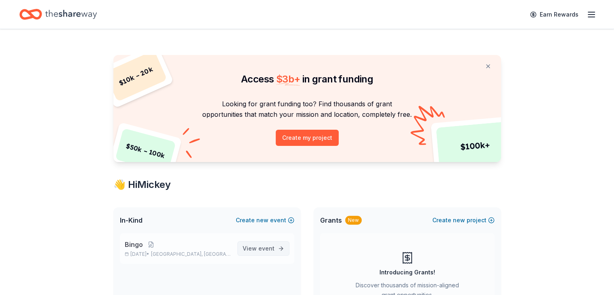
click at [267, 246] on span "event" at bounding box center [266, 248] width 16 height 7
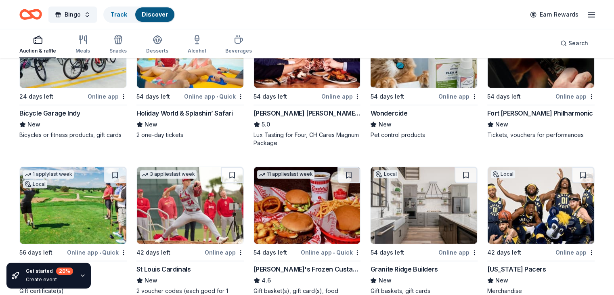
scroll to position [646, 0]
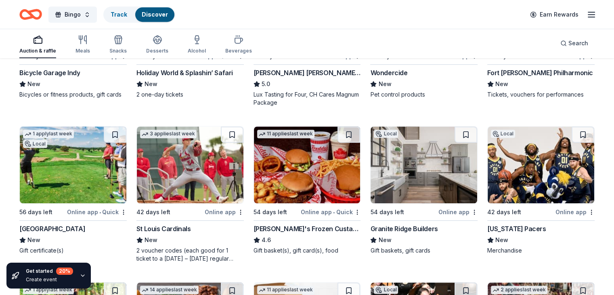
click at [303, 163] on img at bounding box center [307, 164] width 107 height 77
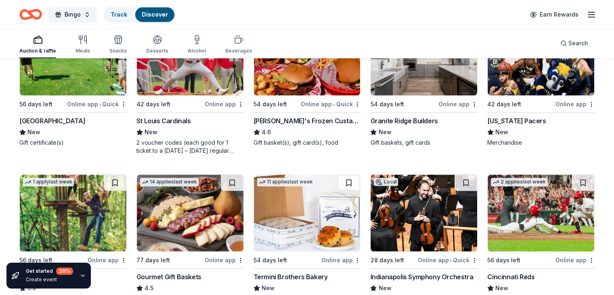
scroll to position [807, 0]
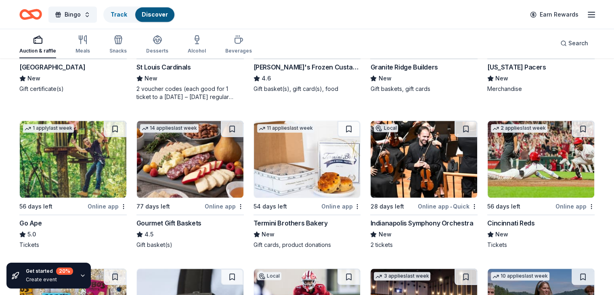
click at [90, 149] on img at bounding box center [73, 159] width 107 height 77
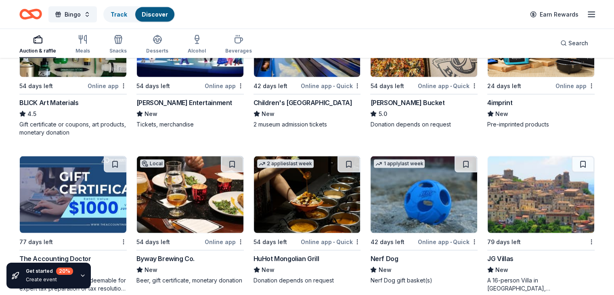
scroll to position [1734, 0]
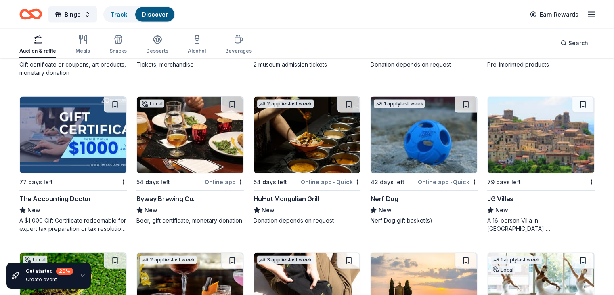
click at [417, 150] on img at bounding box center [424, 134] width 107 height 77
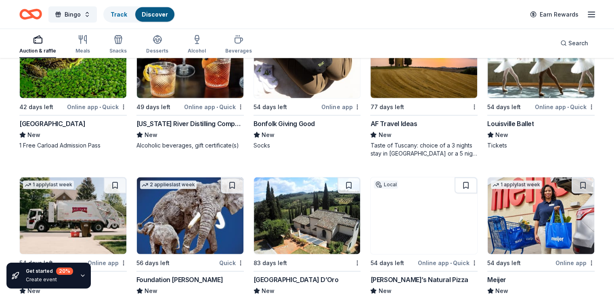
scroll to position [2017, 0]
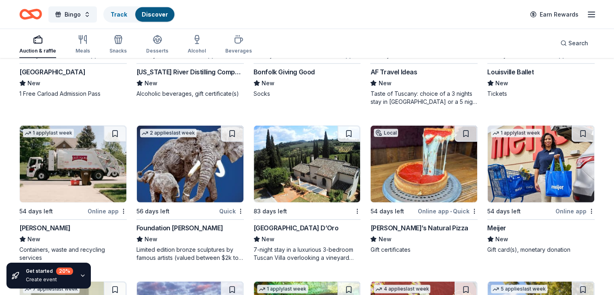
click at [515, 168] on img at bounding box center [541, 164] width 107 height 77
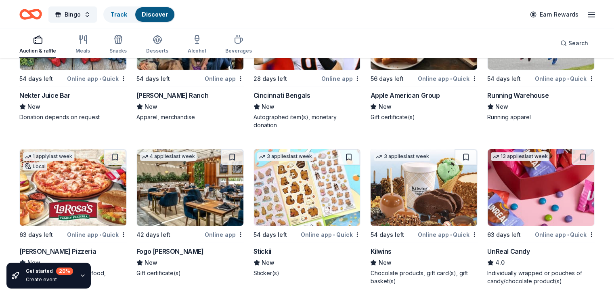
scroll to position [2784, 0]
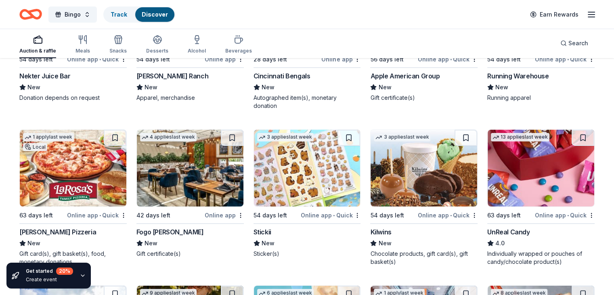
click at [183, 170] on img at bounding box center [190, 168] width 107 height 77
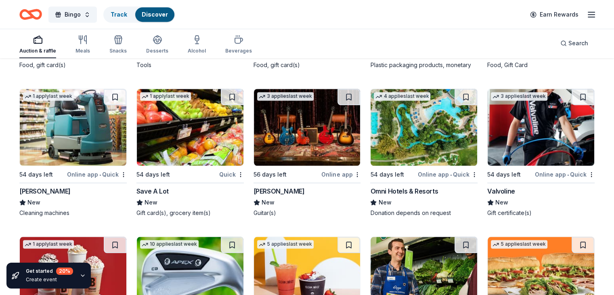
scroll to position [3870, 0]
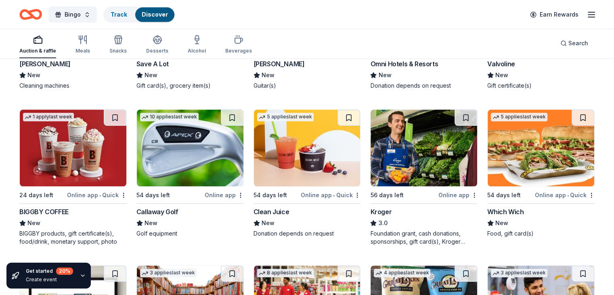
click at [88, 148] on img at bounding box center [73, 147] width 107 height 77
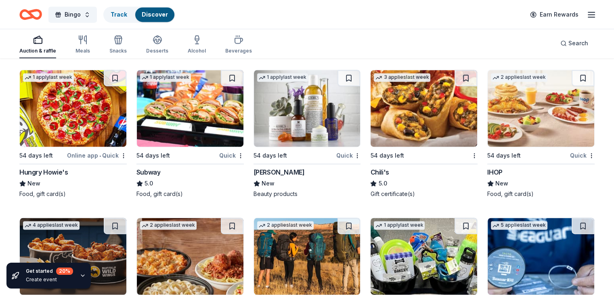
scroll to position [4235, 0]
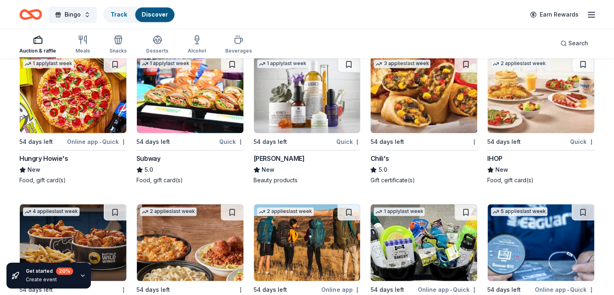
click at [201, 99] on img at bounding box center [190, 94] width 107 height 77
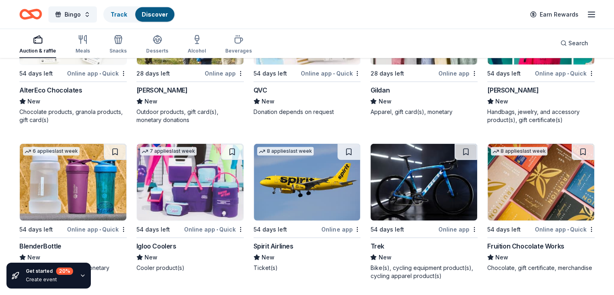
scroll to position [5217, 0]
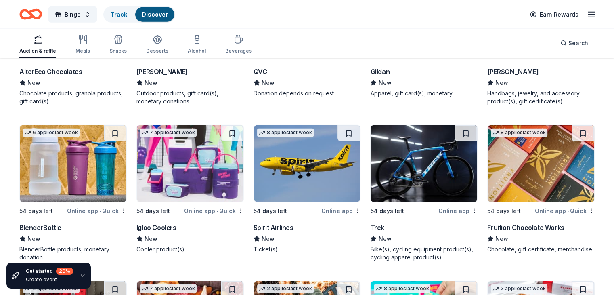
click at [199, 174] on img at bounding box center [190, 163] width 107 height 77
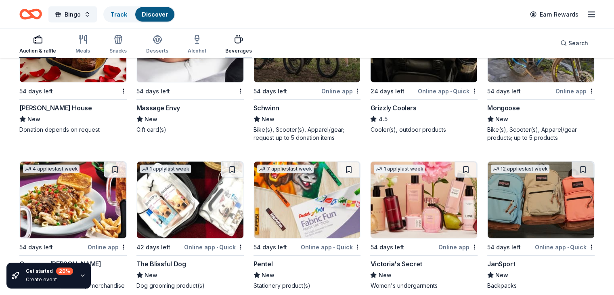
scroll to position [4571, 0]
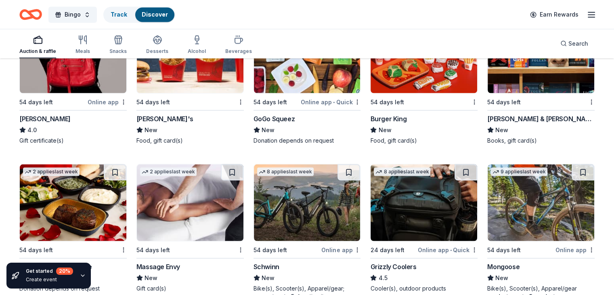
click at [191, 80] on img at bounding box center [190, 54] width 107 height 77
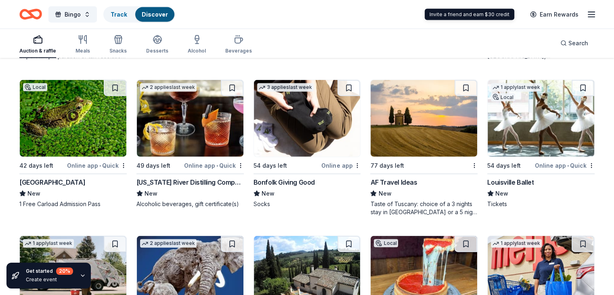
scroll to position [1584, 0]
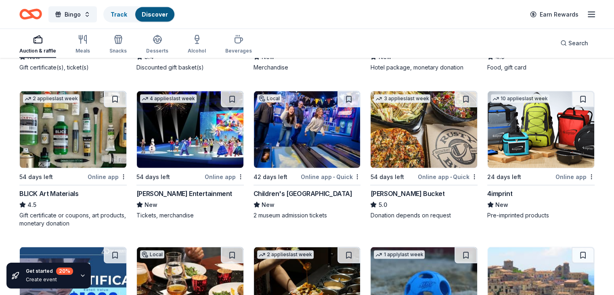
click at [587, 13] on icon "button" at bounding box center [592, 15] width 10 height 10
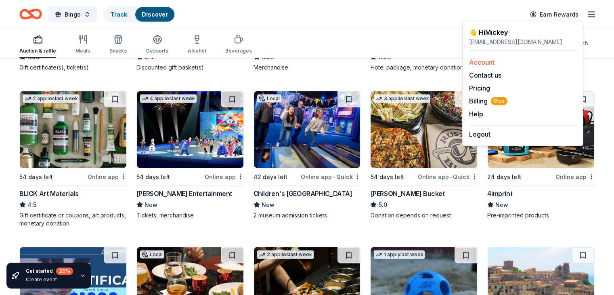
click at [483, 59] on link "Account" at bounding box center [481, 62] width 25 height 8
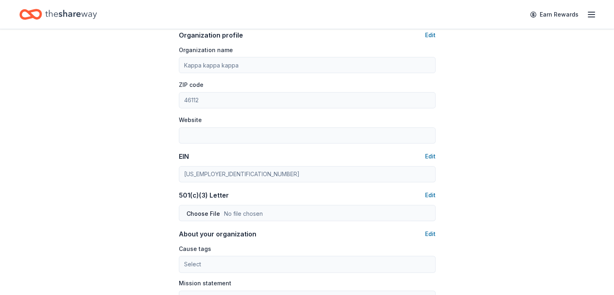
scroll to position [283, 0]
click at [432, 34] on button "Edit" at bounding box center [430, 34] width 10 height 10
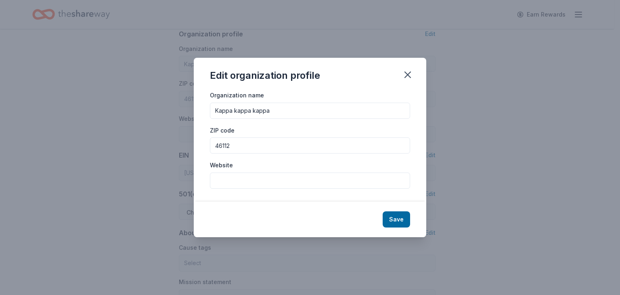
click at [396, 216] on button "Save" at bounding box center [396, 219] width 27 height 16
click at [410, 73] on icon "button" at bounding box center [407, 74] width 11 height 11
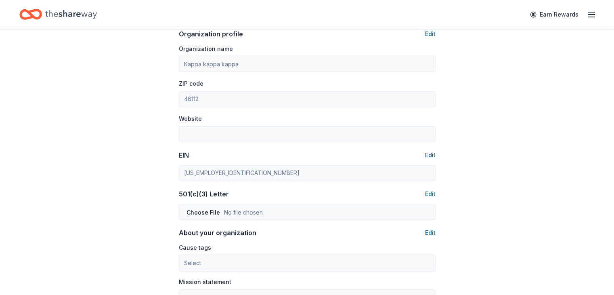
click at [432, 153] on button "Edit" at bounding box center [430, 155] width 10 height 10
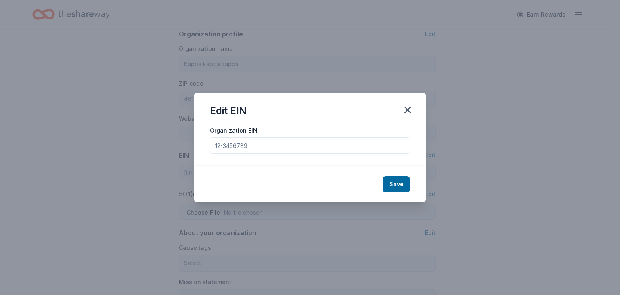
drag, startPoint x: 310, startPoint y: 99, endPoint x: 375, endPoint y: 99, distance: 65.8
click at [376, 98] on div "Edit EIN" at bounding box center [310, 109] width 233 height 32
drag, startPoint x: 409, startPoint y: 111, endPoint x: 404, endPoint y: 115, distance: 6.3
click at [408, 111] on icon "button" at bounding box center [407, 109] width 11 height 11
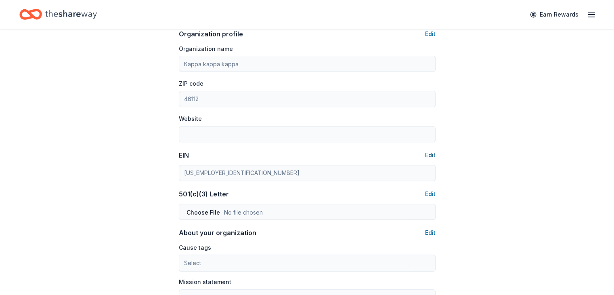
click at [428, 154] on button "Edit" at bounding box center [430, 155] width 10 height 10
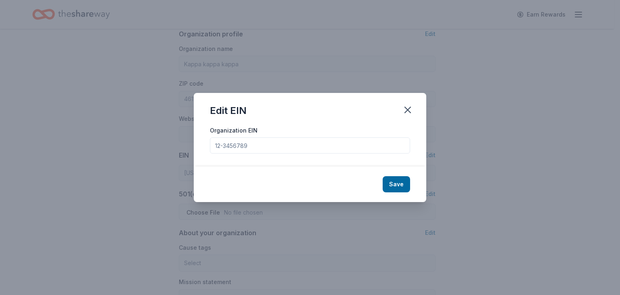
drag, startPoint x: 268, startPoint y: 148, endPoint x: 177, endPoint y: 149, distance: 91.2
click at [173, 147] on div "Edit EIN Organization EIN Save" at bounding box center [310, 147] width 620 height 295
paste input "[US_EMPLOYER_IDENTIFICATION_NUMBER]"
type input "[US_EMPLOYER_IDENTIFICATION_NUMBER]"
click at [399, 183] on button "Save" at bounding box center [396, 184] width 27 height 16
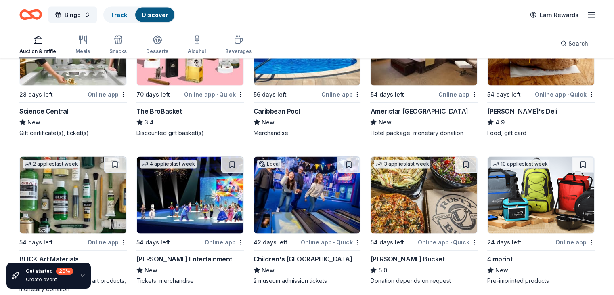
scroll to position [1584, 0]
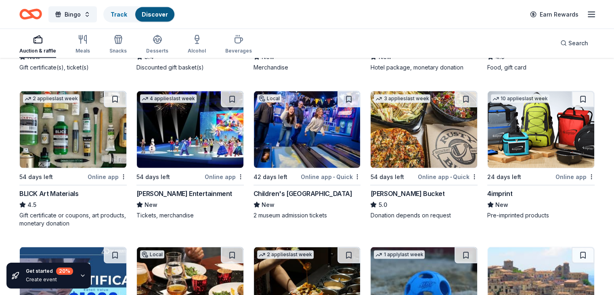
click at [526, 128] on img at bounding box center [541, 129] width 107 height 77
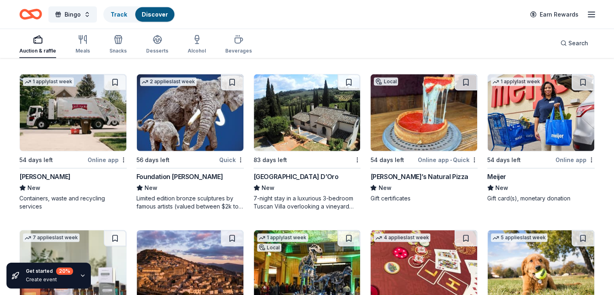
scroll to position [2108, 0]
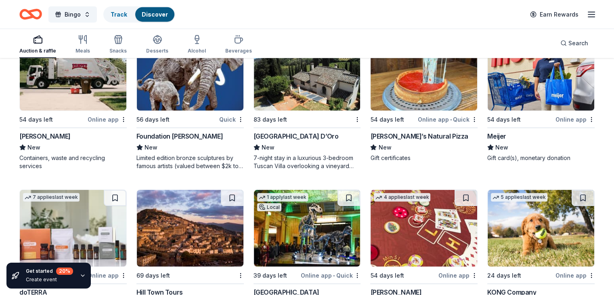
click at [555, 124] on div "Online app" at bounding box center [574, 119] width 39 height 10
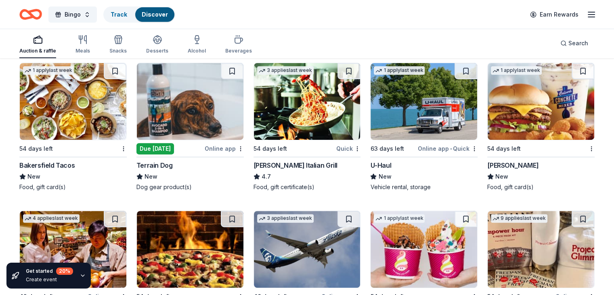
scroll to position [3319, 0]
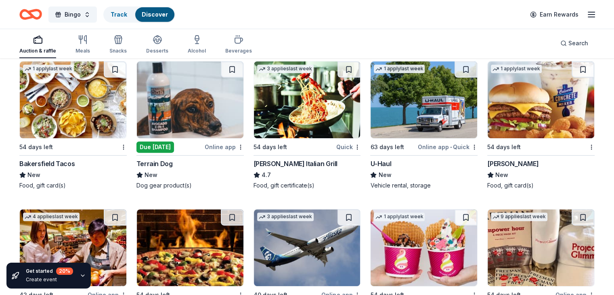
click at [307, 111] on img at bounding box center [307, 99] width 107 height 77
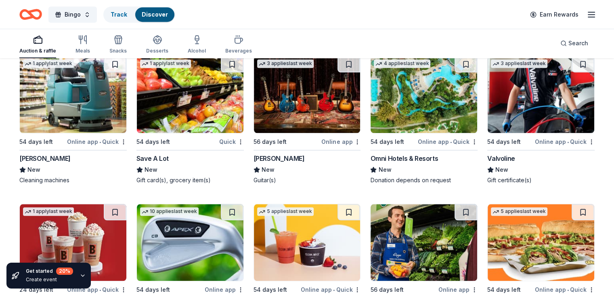
scroll to position [3885, 0]
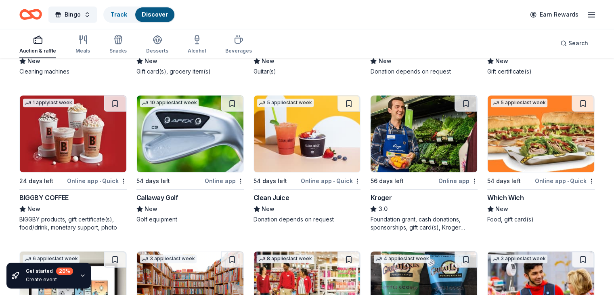
click at [415, 143] on img at bounding box center [424, 133] width 107 height 77
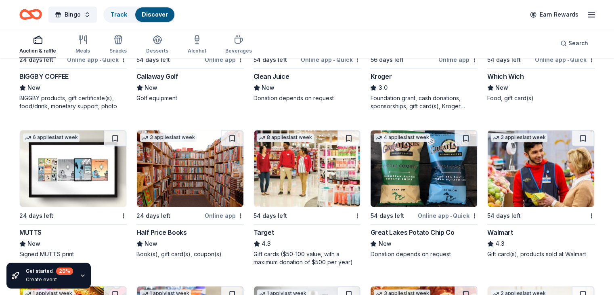
click at [304, 168] on img at bounding box center [307, 168] width 107 height 77
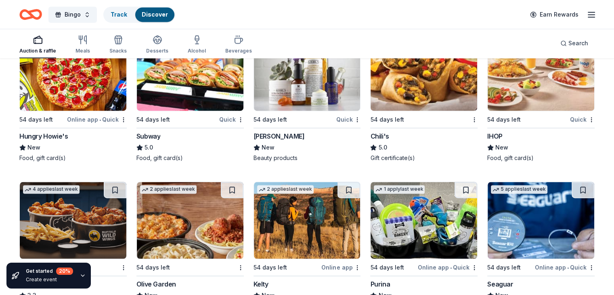
scroll to position [4288, 0]
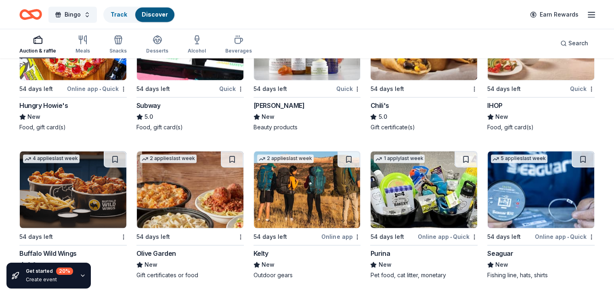
click at [183, 199] on img at bounding box center [190, 189] width 107 height 77
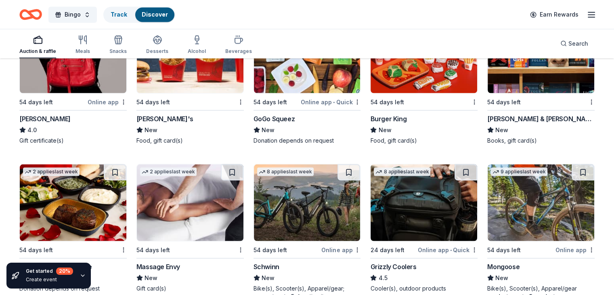
scroll to position [4611, 0]
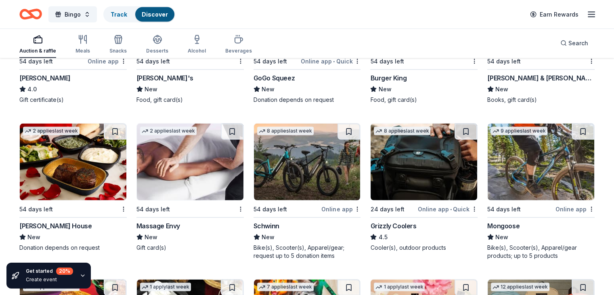
click at [203, 169] on img at bounding box center [190, 162] width 107 height 77
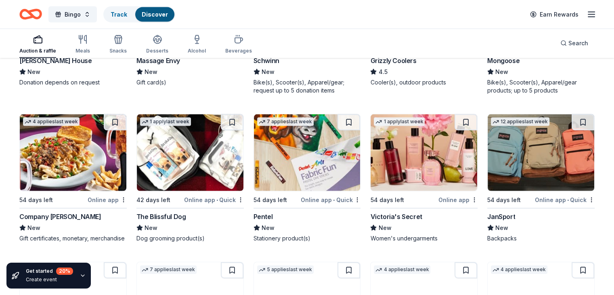
scroll to position [4773, 0]
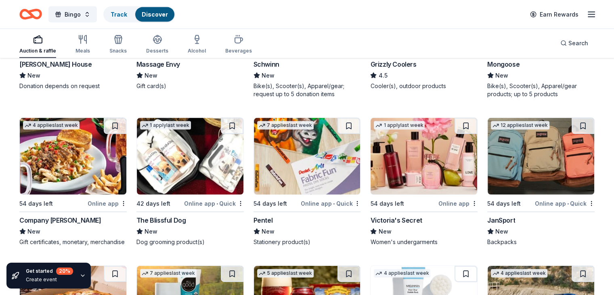
click at [186, 160] on img at bounding box center [190, 156] width 107 height 77
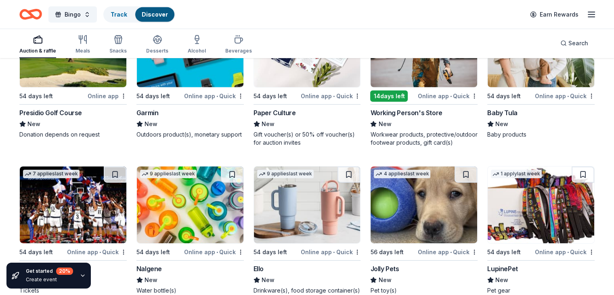
scroll to position [5701, 0]
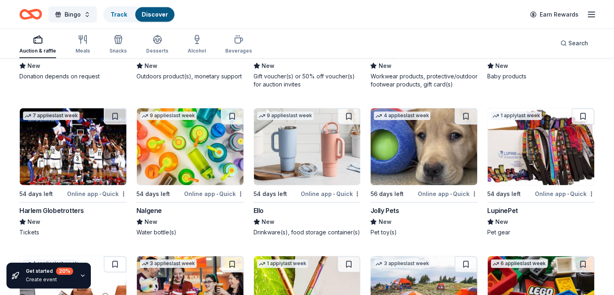
click at [302, 168] on img at bounding box center [307, 146] width 107 height 77
click at [127, 11] on link "Track" at bounding box center [119, 14] width 17 height 7
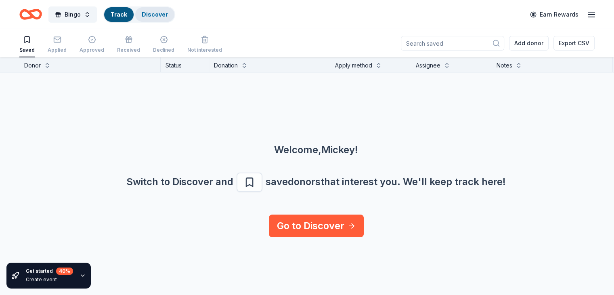
click at [159, 13] on link "Discover" at bounding box center [155, 14] width 26 height 7
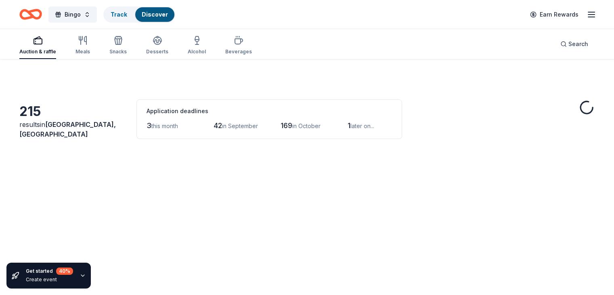
click at [159, 12] on link "Discover" at bounding box center [155, 14] width 26 height 7
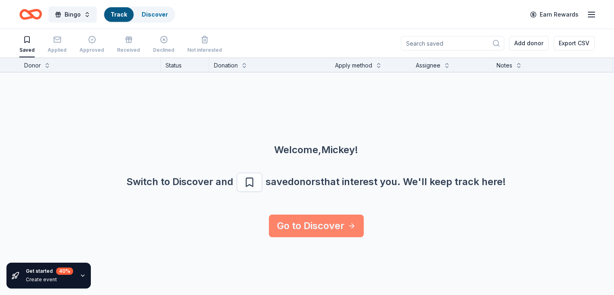
click at [329, 228] on link "Go to Discover" at bounding box center [316, 225] width 95 height 23
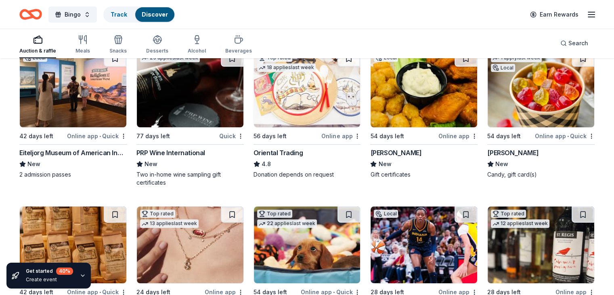
scroll to position [121, 0]
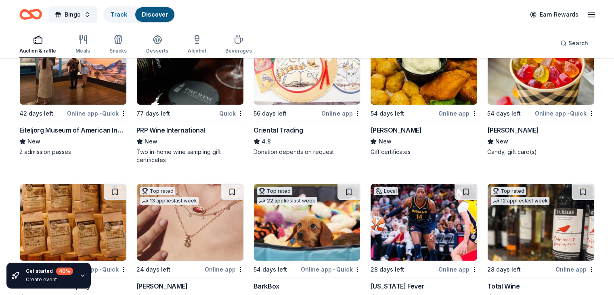
click at [528, 89] on img at bounding box center [541, 66] width 107 height 77
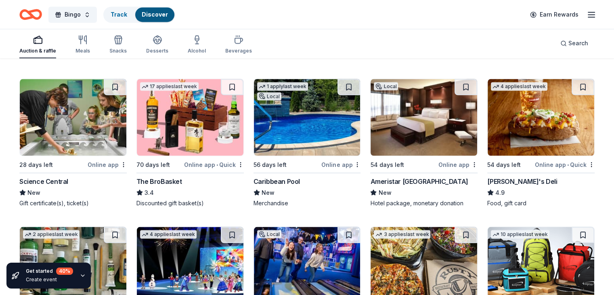
scroll to position [1453, 0]
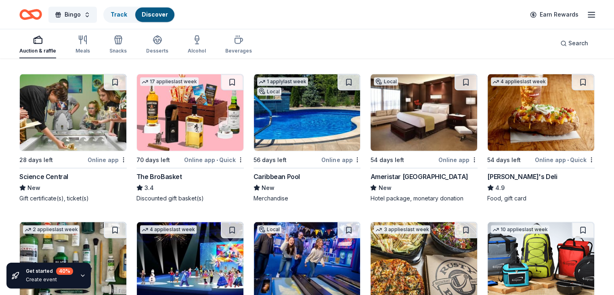
click at [181, 119] on img at bounding box center [190, 112] width 107 height 77
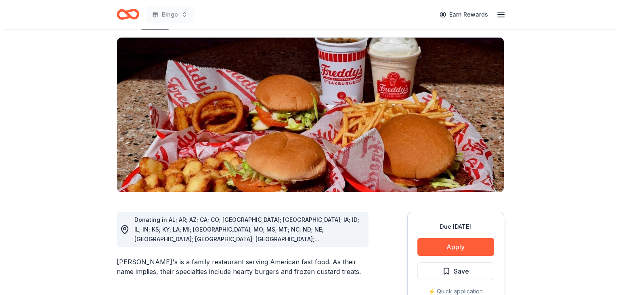
scroll to position [121, 0]
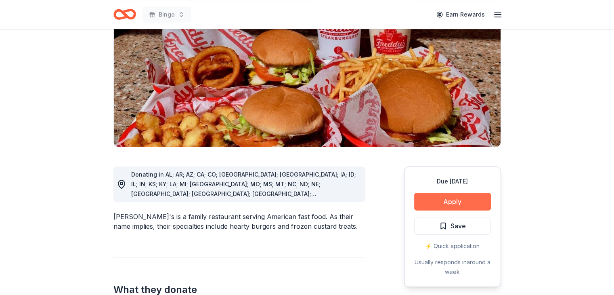
click at [453, 193] on button "Apply" at bounding box center [452, 202] width 77 height 18
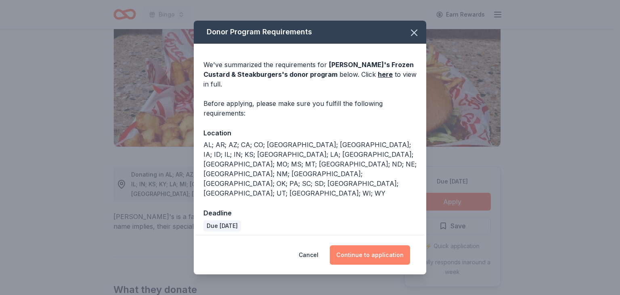
click at [368, 245] on button "Continue to application" at bounding box center [370, 254] width 80 height 19
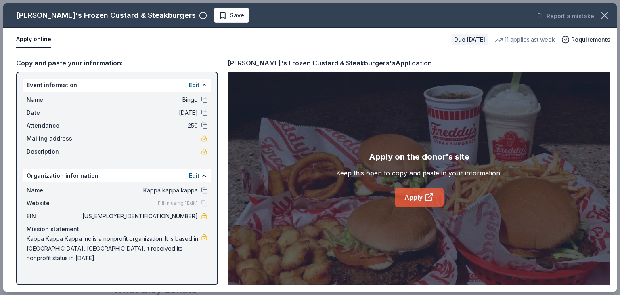
click at [413, 195] on link "Apply" at bounding box center [419, 196] width 49 height 19
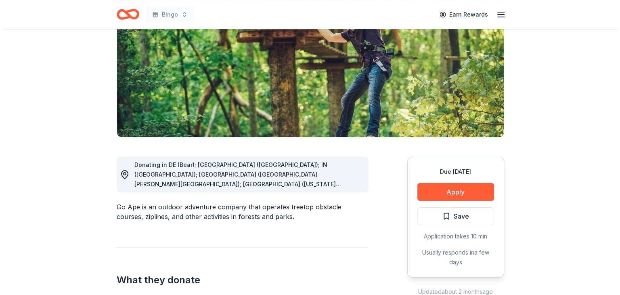
scroll to position [121, 0]
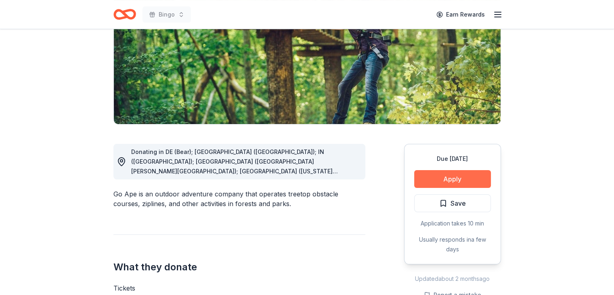
click at [459, 173] on button "Apply" at bounding box center [452, 179] width 77 height 18
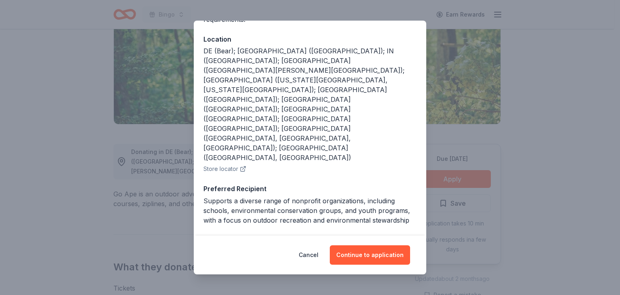
scroll to position [102, 0]
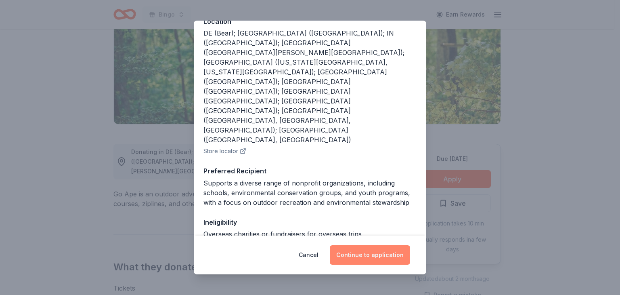
click at [380, 254] on button "Continue to application" at bounding box center [370, 254] width 80 height 19
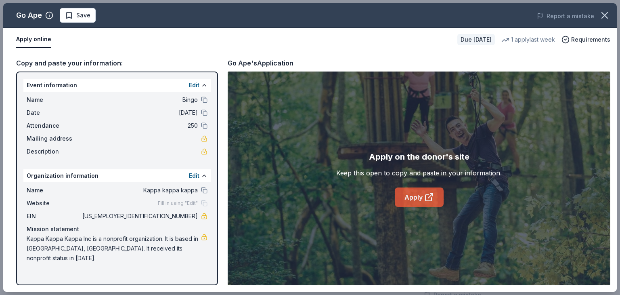
click at [413, 194] on link "Apply" at bounding box center [419, 196] width 49 height 19
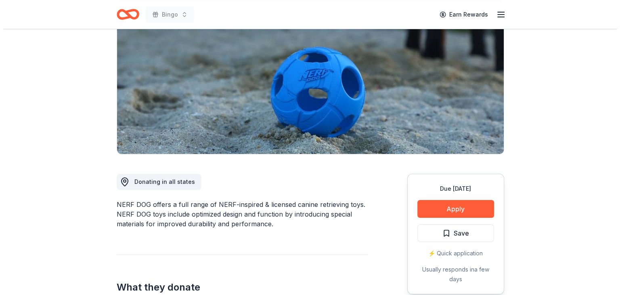
scroll to position [121, 0]
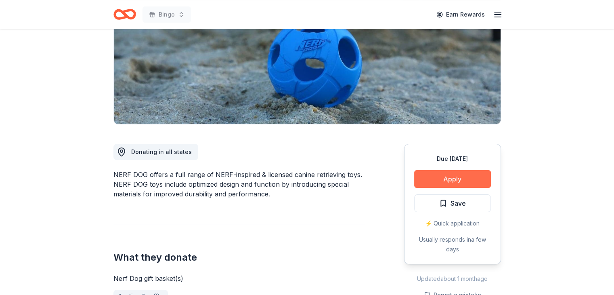
click at [459, 177] on button "Apply" at bounding box center [452, 179] width 77 height 18
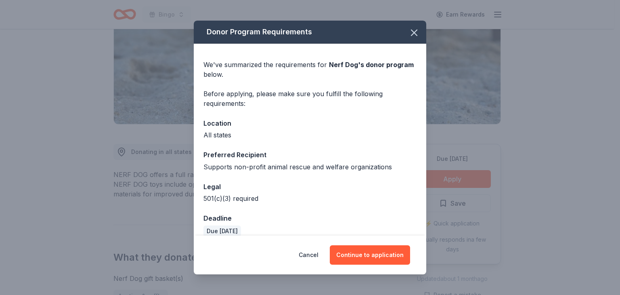
scroll to position [10, 0]
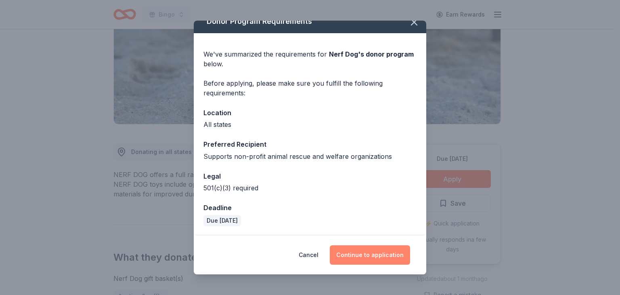
click at [374, 249] on button "Continue to application" at bounding box center [370, 254] width 80 height 19
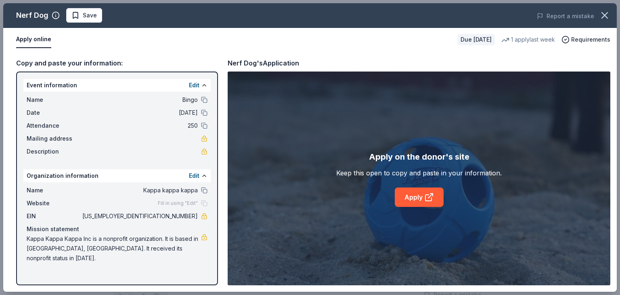
drag, startPoint x: 28, startPoint y: 240, endPoint x: 79, endPoint y: 242, distance: 51.3
click at [79, 242] on span "Kappa Kappa Kappa Inc is a nonprofit organization. It is based in [GEOGRAPHIC_D…" at bounding box center [114, 248] width 174 height 29
click at [417, 194] on link "Apply" at bounding box center [419, 196] width 49 height 19
click at [173, 215] on span "35-6078884" at bounding box center [139, 216] width 117 height 10
drag, startPoint x: 163, startPoint y: 212, endPoint x: 193, endPoint y: 216, distance: 30.6
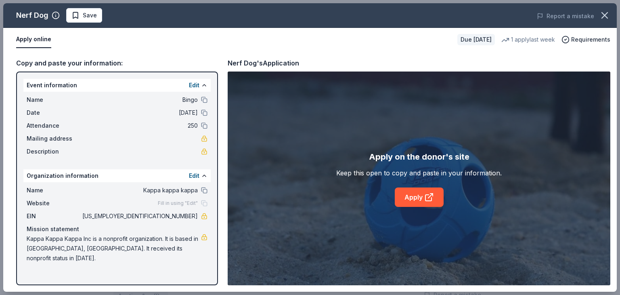
click at [193, 216] on span "35-6078884" at bounding box center [139, 216] width 117 height 10
drag, startPoint x: 166, startPoint y: 215, endPoint x: 197, endPoint y: 214, distance: 31.5
click at [197, 214] on span "35-6078884" at bounding box center [139, 216] width 117 height 10
click at [197, 190] on span "Kappa kappa kappa" at bounding box center [139, 190] width 117 height 10
click at [195, 173] on button "Edit" at bounding box center [194, 176] width 10 height 10
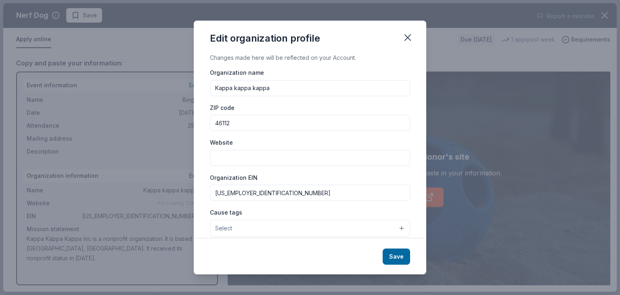
drag, startPoint x: 256, startPoint y: 195, endPoint x: 203, endPoint y: 195, distance: 53.7
click at [203, 195] on div "Changes made here will be reflected on your Account. Organization name Kappa ka…" at bounding box center [310, 146] width 233 height 186
click at [409, 34] on icon "button" at bounding box center [407, 37] width 11 height 11
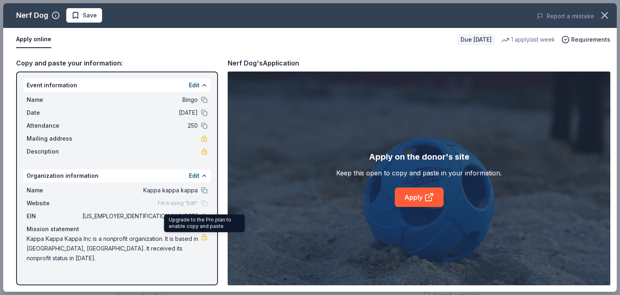
click at [205, 235] on link at bounding box center [204, 237] width 6 height 6
click at [41, 239] on span "Kappa Kappa Kappa Inc is a nonprofit organization. It is based in [GEOGRAPHIC_D…" at bounding box center [114, 248] width 174 height 29
click at [198, 176] on button "Edit" at bounding box center [194, 176] width 10 height 10
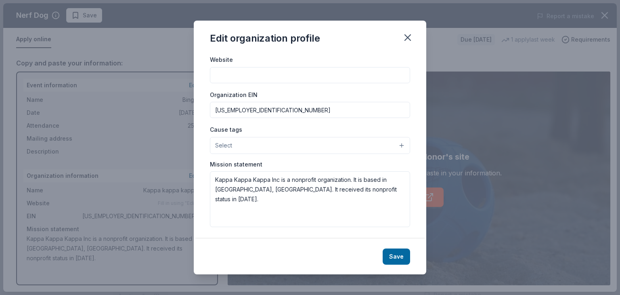
scroll to position [84, 0]
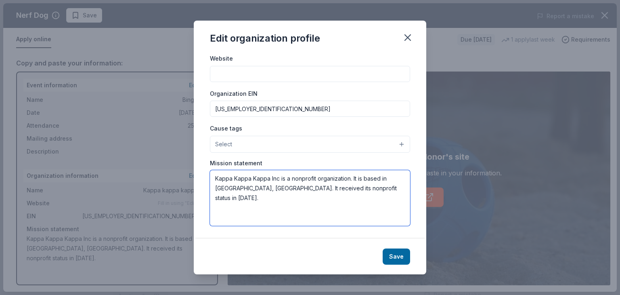
drag, startPoint x: 373, startPoint y: 189, endPoint x: 220, endPoint y: 187, distance: 153.4
click at [212, 181] on textarea "Kappa Kappa Kappa Inc is a nonprofit organization. It is based in Brownsburg, I…" at bounding box center [310, 198] width 200 height 56
click at [408, 36] on icon "button" at bounding box center [407, 37] width 11 height 11
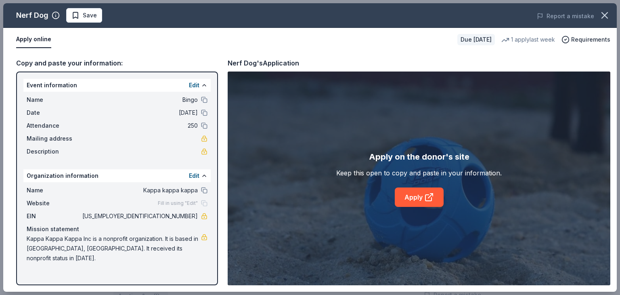
scroll to position [0, 0]
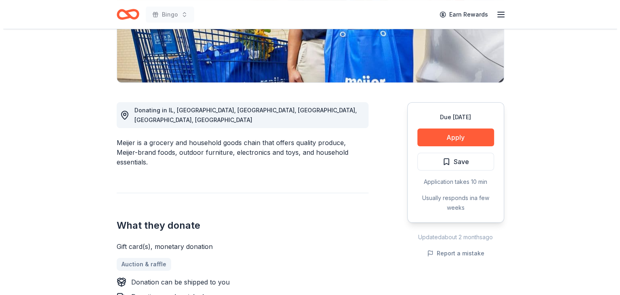
scroll to position [202, 0]
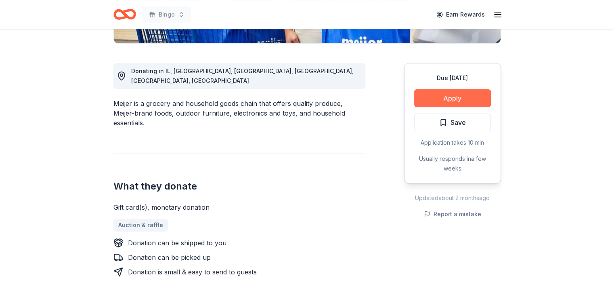
click at [455, 99] on button "Apply" at bounding box center [452, 98] width 77 height 18
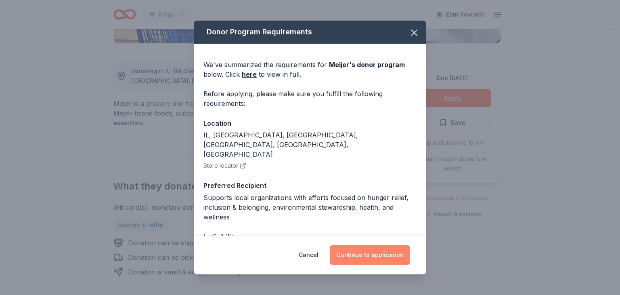
click at [368, 251] on button "Continue to application" at bounding box center [370, 254] width 80 height 19
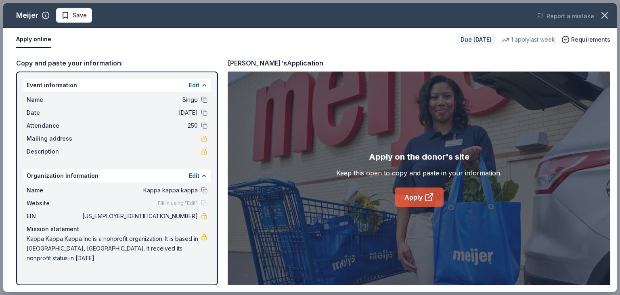
click at [413, 196] on link "Apply" at bounding box center [419, 196] width 49 height 19
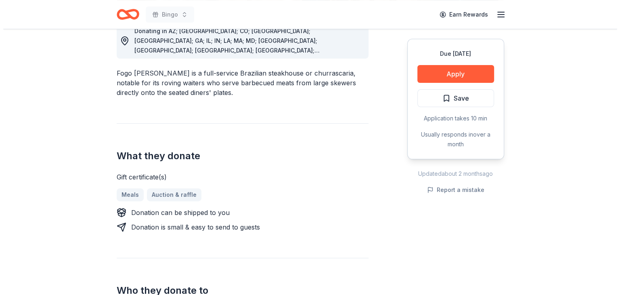
scroll to position [242, 0]
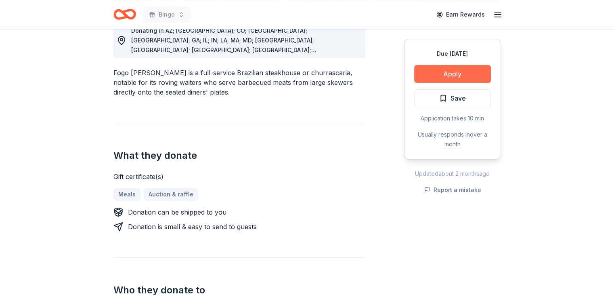
click at [457, 71] on button "Apply" at bounding box center [452, 74] width 77 height 18
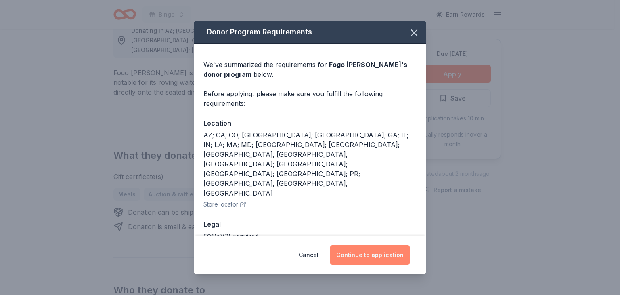
click at [370, 256] on button "Continue to application" at bounding box center [370, 254] width 80 height 19
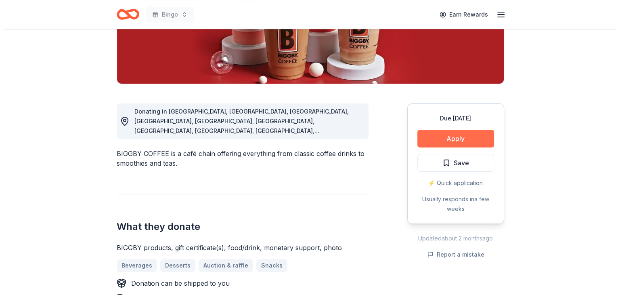
scroll to position [161, 0]
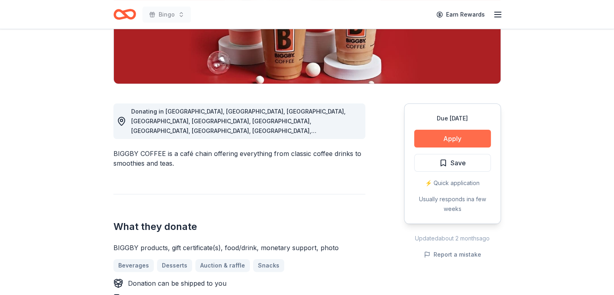
click at [449, 134] on button "Apply" at bounding box center [452, 139] width 77 height 18
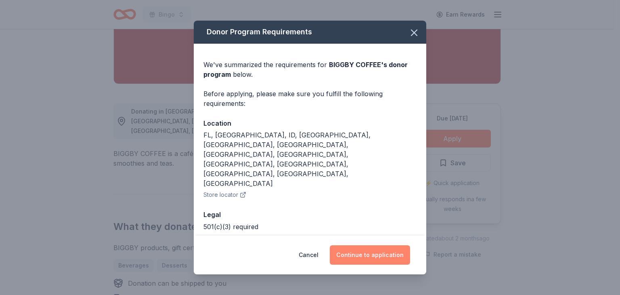
click at [373, 247] on button "Continue to application" at bounding box center [370, 254] width 80 height 19
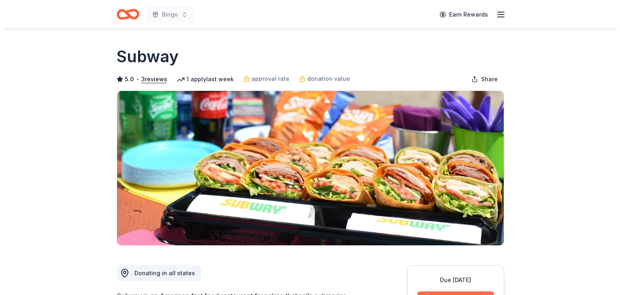
scroll to position [121, 0]
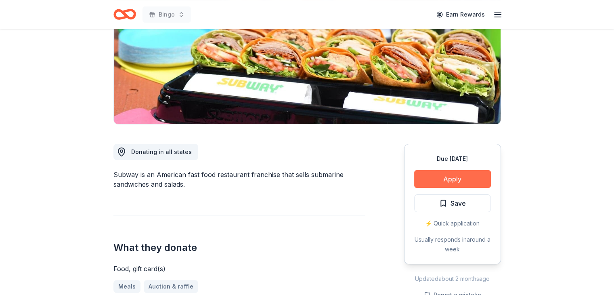
click at [454, 176] on button "Apply" at bounding box center [452, 179] width 77 height 18
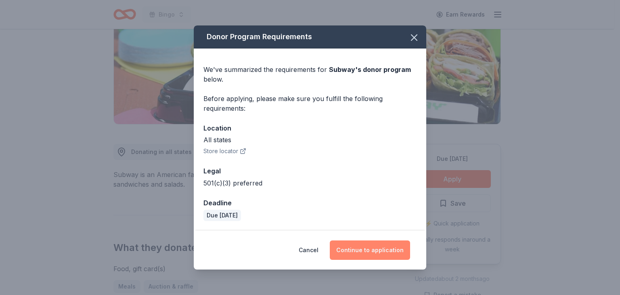
click at [380, 250] on button "Continue to application" at bounding box center [370, 249] width 80 height 19
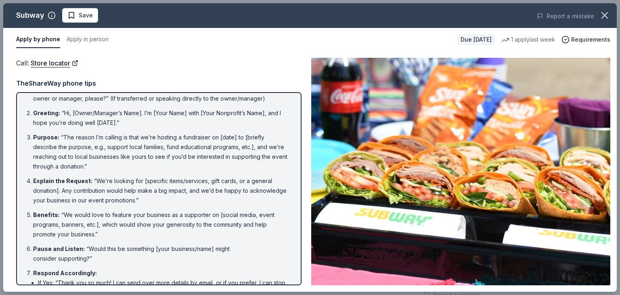
scroll to position [0, 0]
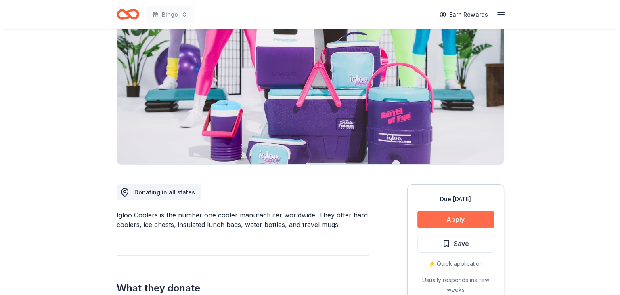
scroll to position [81, 0]
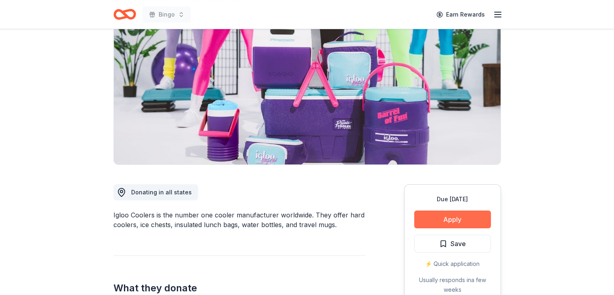
click at [449, 216] on button "Apply" at bounding box center [452, 219] width 77 height 18
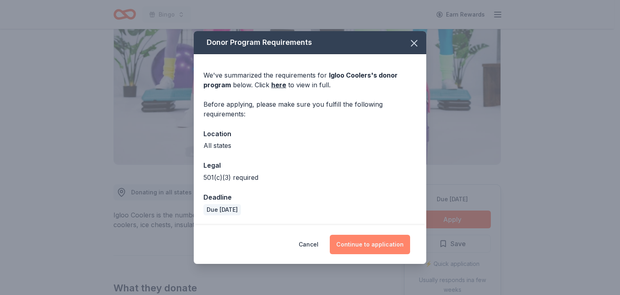
click at [379, 243] on button "Continue to application" at bounding box center [370, 244] width 80 height 19
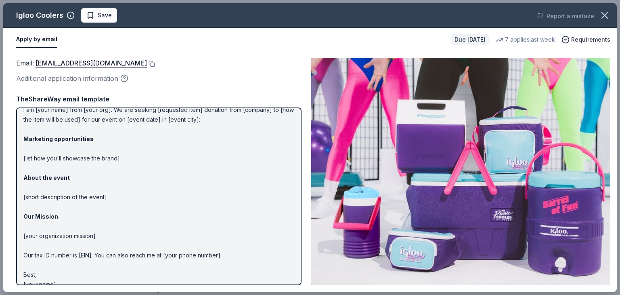
scroll to position [40, 0]
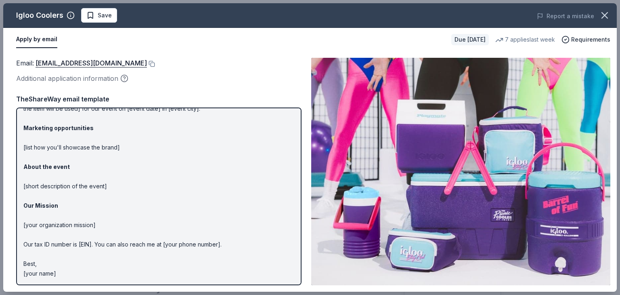
drag, startPoint x: 65, startPoint y: 273, endPoint x: 29, endPoint y: 239, distance: 50.0
click at [16, 243] on div "Hi [name/there], I am [your name] from [your org]. We are seeking [requested it…" at bounding box center [158, 196] width 285 height 178
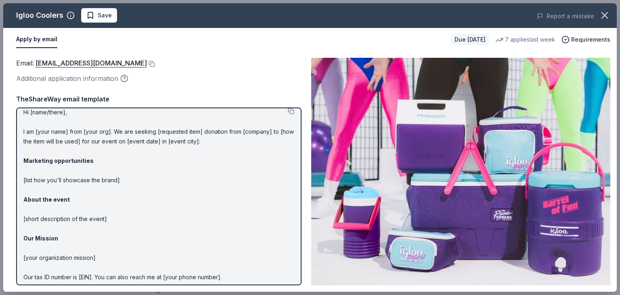
scroll to position [0, 0]
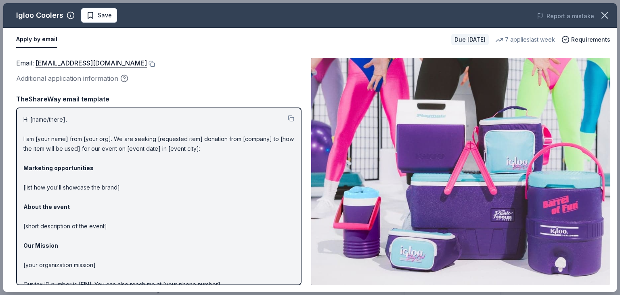
drag, startPoint x: 91, startPoint y: 133, endPoint x: 86, endPoint y: 133, distance: 5.3
click at [90, 133] on p "Hi [name/there], I am [your name] from [your org]. We are seeking [requested it…" at bounding box center [158, 216] width 271 height 203
click at [66, 139] on p "Hi [name/there], I am [your name] from [your org]. We are seeking [requested it…" at bounding box center [158, 216] width 271 height 203
click at [288, 115] on button at bounding box center [291, 118] width 6 height 6
click at [147, 61] on button at bounding box center [151, 64] width 8 height 6
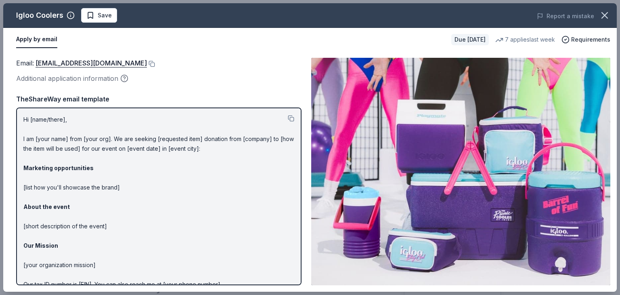
drag, startPoint x: 214, startPoint y: 74, endPoint x: 225, endPoint y: 94, distance: 22.8
click at [215, 74] on div "Additional application information" at bounding box center [158, 78] width 285 height 10
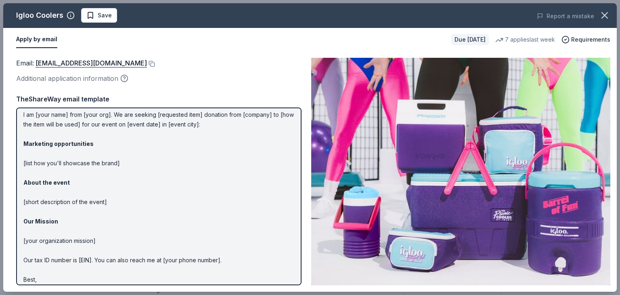
scroll to position [40, 0]
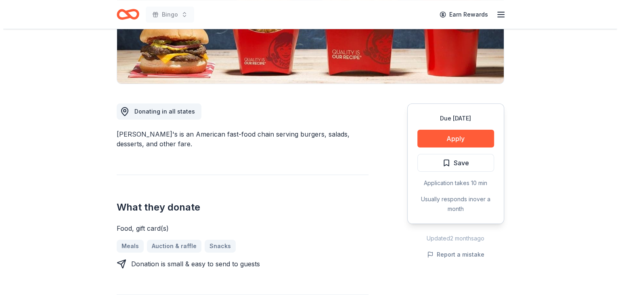
scroll to position [161, 0]
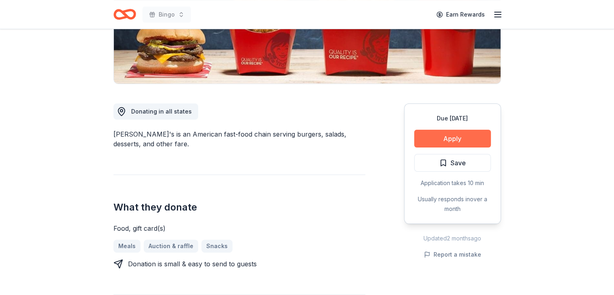
click at [457, 135] on button "Apply" at bounding box center [452, 139] width 77 height 18
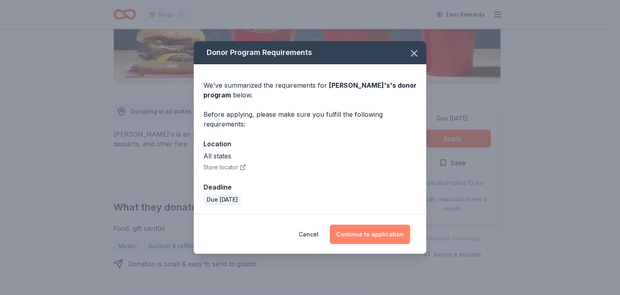
click at [367, 232] on button "Continue to application" at bounding box center [370, 233] width 80 height 19
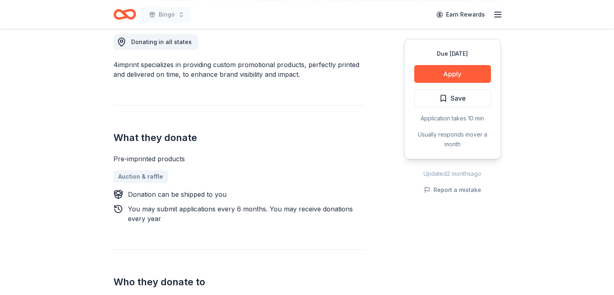
scroll to position [242, 0]
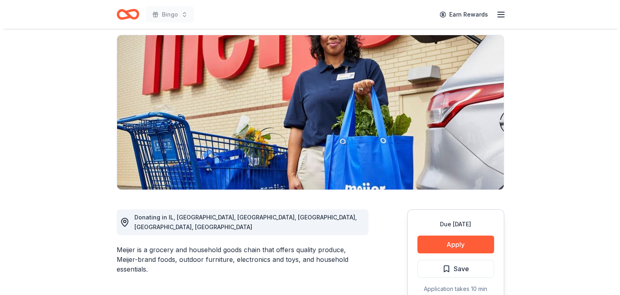
scroll to position [81, 0]
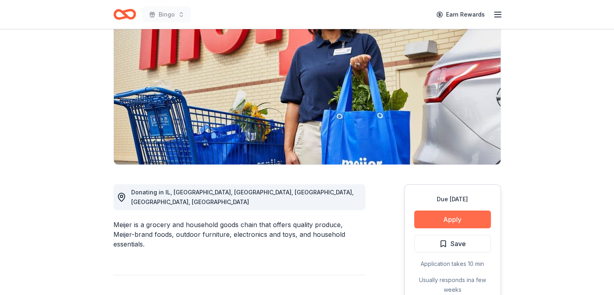
click at [460, 220] on button "Apply" at bounding box center [452, 219] width 77 height 18
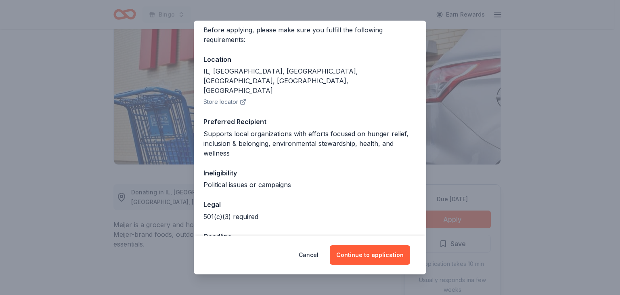
scroll to position [73, 0]
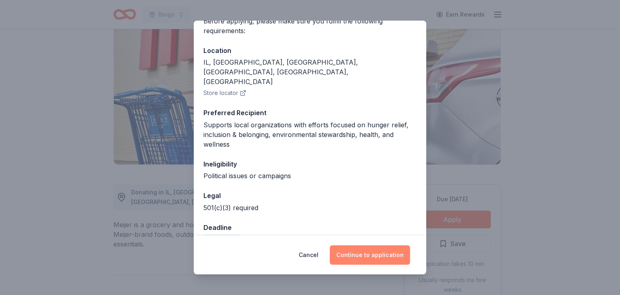
click at [374, 252] on button "Continue to application" at bounding box center [370, 254] width 80 height 19
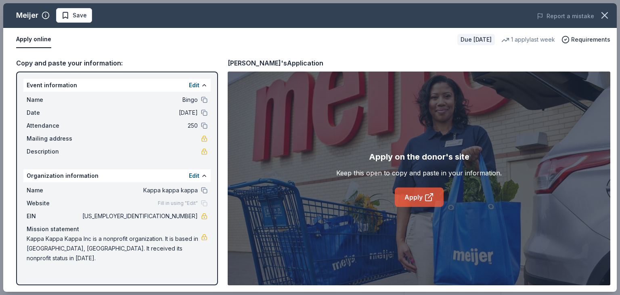
click at [413, 195] on link "Apply" at bounding box center [419, 196] width 49 height 19
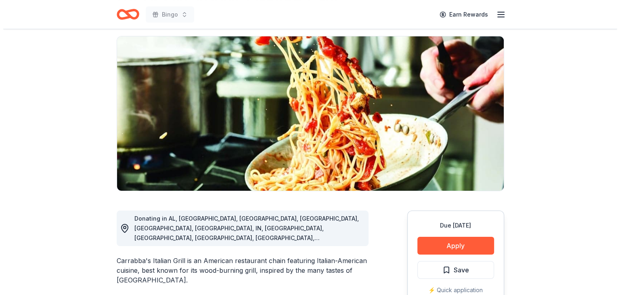
scroll to position [161, 0]
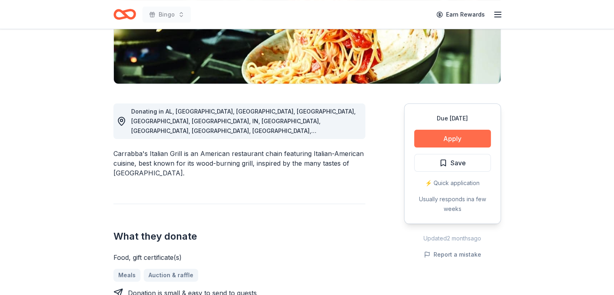
click at [461, 136] on button "Apply" at bounding box center [452, 139] width 77 height 18
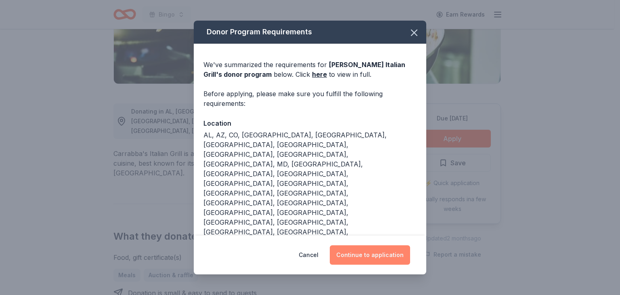
click at [371, 245] on button "Continue to application" at bounding box center [370, 254] width 80 height 19
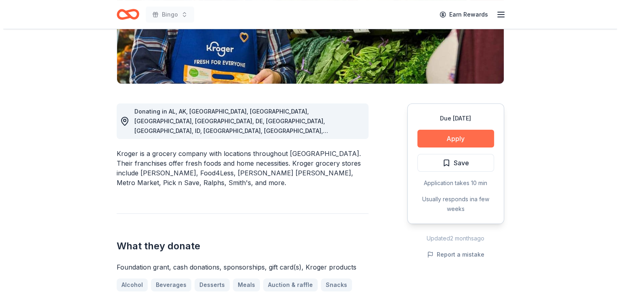
scroll to position [161, 0]
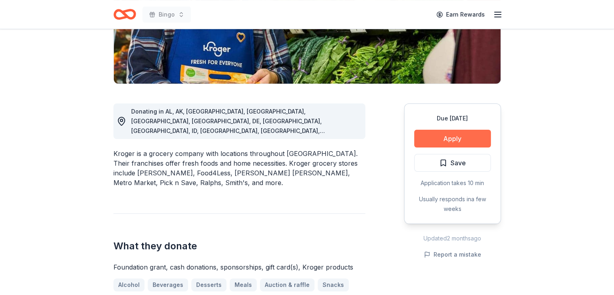
click at [454, 136] on button "Apply" at bounding box center [452, 139] width 77 height 18
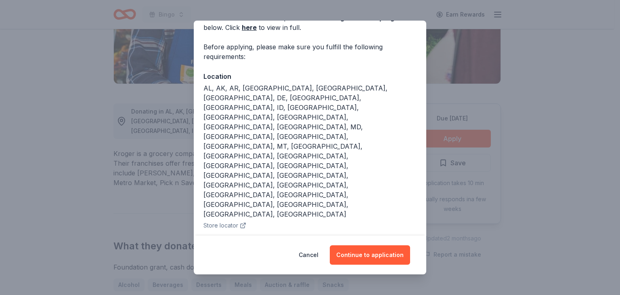
scroll to position [51, 0]
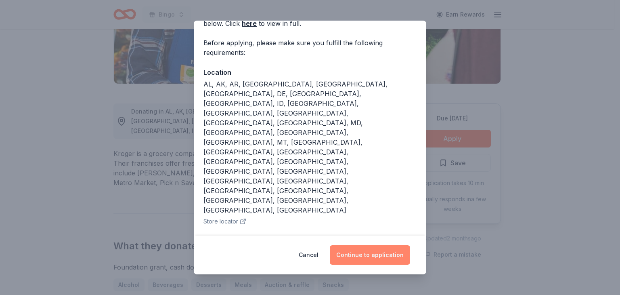
click at [377, 254] on button "Continue to application" at bounding box center [370, 254] width 80 height 19
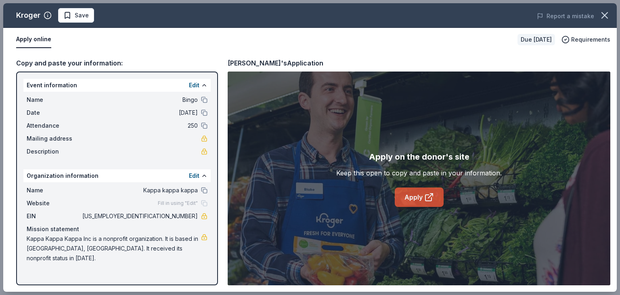
click at [417, 197] on link "Apply" at bounding box center [419, 196] width 49 height 19
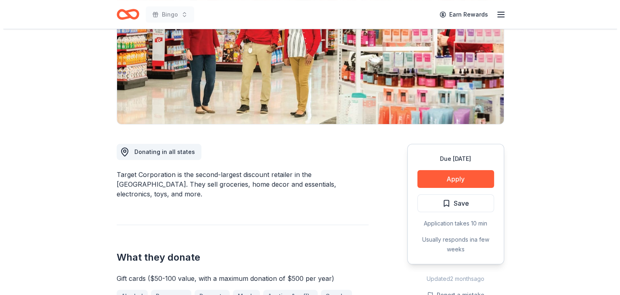
scroll to position [121, 0]
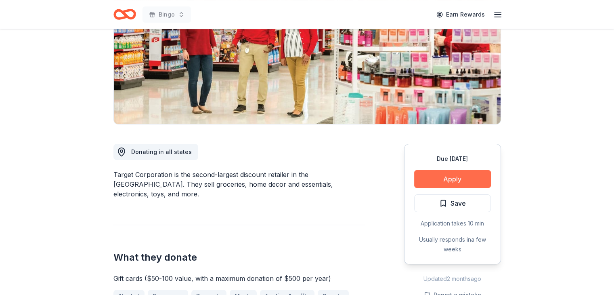
click at [455, 177] on button "Apply" at bounding box center [452, 179] width 77 height 18
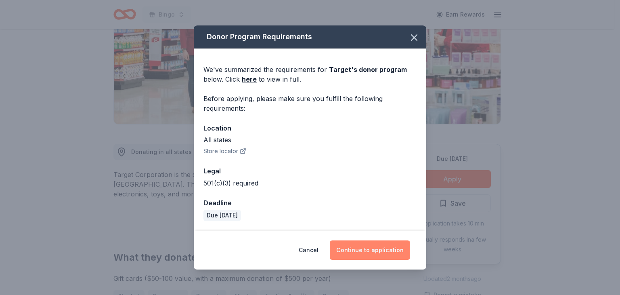
click at [372, 251] on button "Continue to application" at bounding box center [370, 249] width 80 height 19
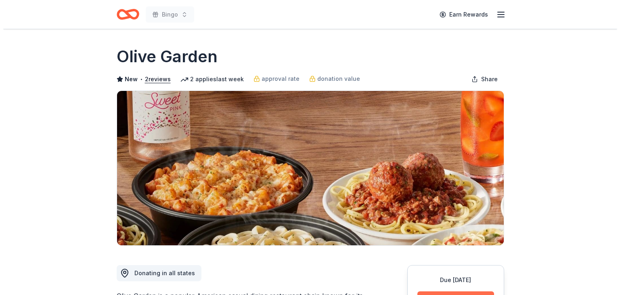
scroll to position [161, 0]
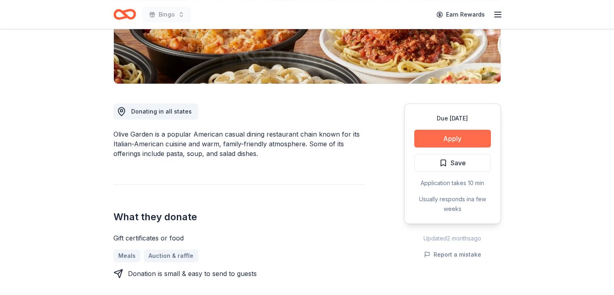
click at [450, 136] on button "Apply" at bounding box center [452, 139] width 77 height 18
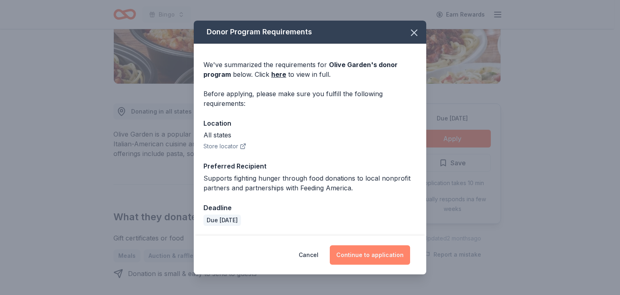
click at [375, 250] on button "Continue to application" at bounding box center [370, 254] width 80 height 19
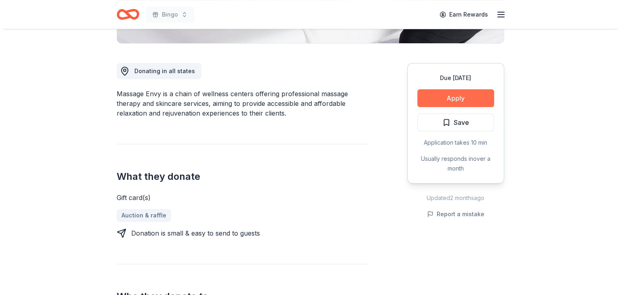
scroll to position [202, 0]
click at [461, 96] on button "Apply" at bounding box center [452, 98] width 77 height 18
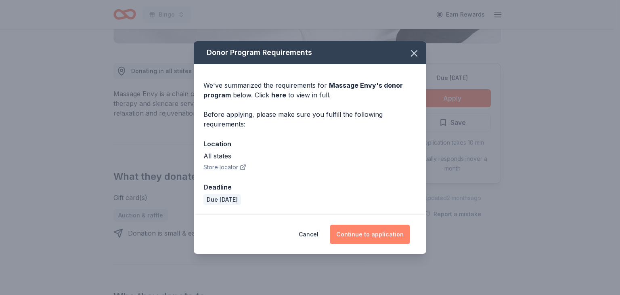
click at [367, 231] on button "Continue to application" at bounding box center [370, 233] width 80 height 19
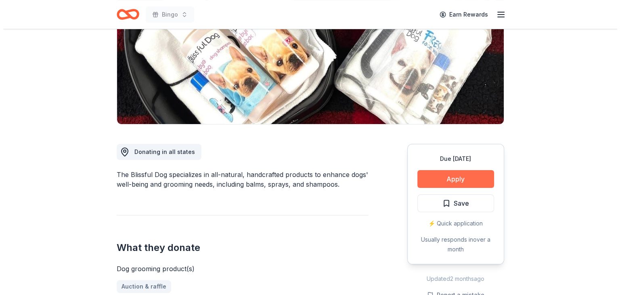
scroll to position [121, 0]
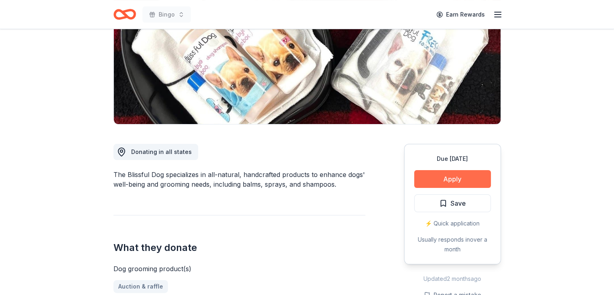
click at [455, 173] on button "Apply" at bounding box center [452, 179] width 77 height 18
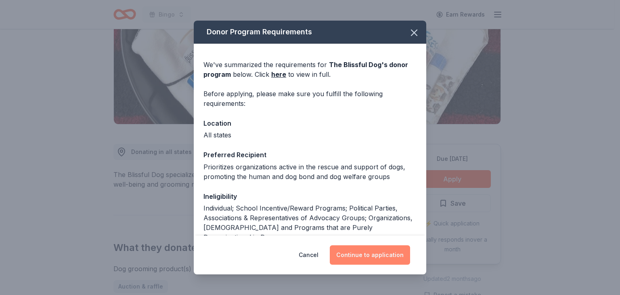
click at [381, 252] on button "Continue to application" at bounding box center [370, 254] width 80 height 19
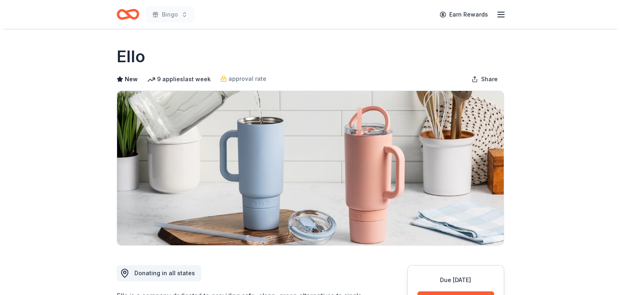
scroll to position [121, 0]
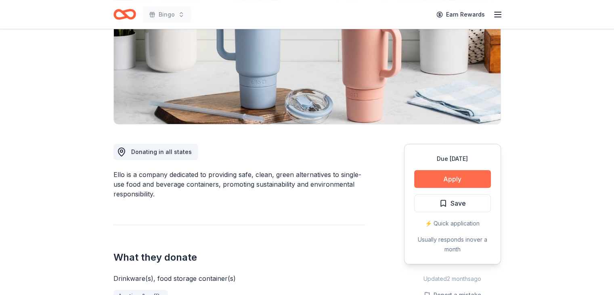
click at [450, 176] on button "Apply" at bounding box center [452, 179] width 77 height 18
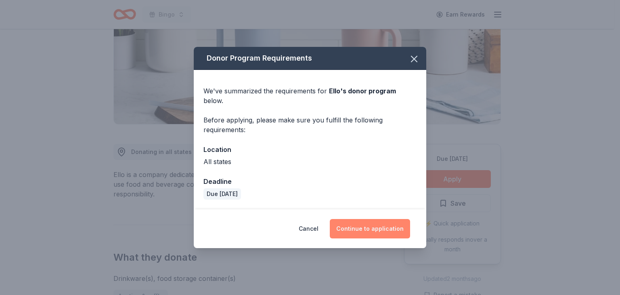
click at [373, 224] on button "Continue to application" at bounding box center [370, 228] width 80 height 19
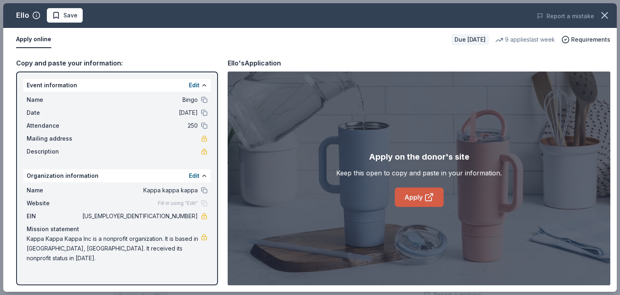
click at [411, 199] on link "Apply" at bounding box center [419, 196] width 49 height 19
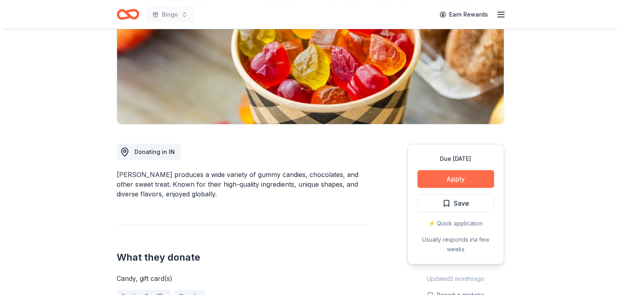
scroll to position [121, 0]
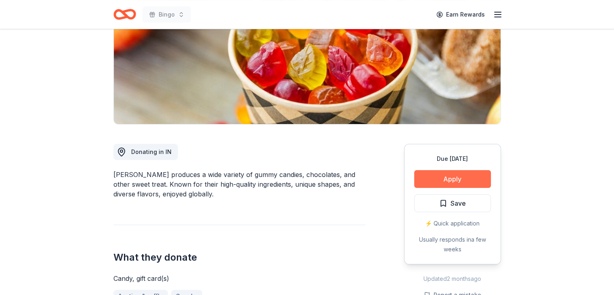
click at [450, 174] on button "Apply" at bounding box center [452, 179] width 77 height 18
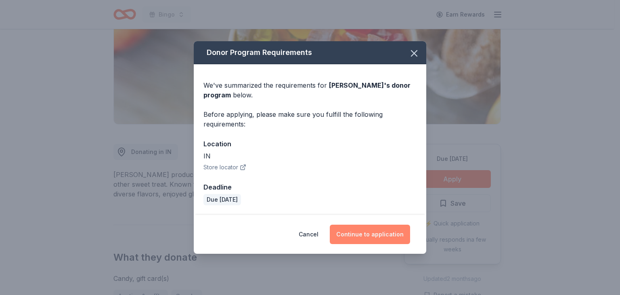
click at [376, 233] on button "Continue to application" at bounding box center [370, 233] width 80 height 19
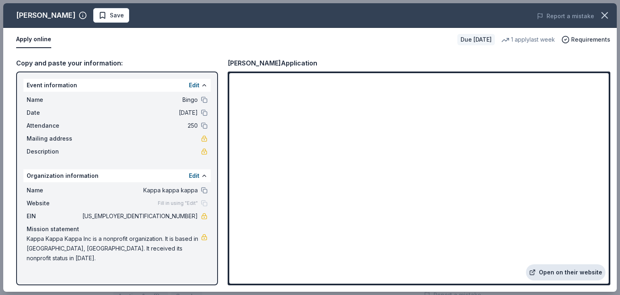
click at [566, 272] on link "Open on their website" at bounding box center [566, 272] width 80 height 16
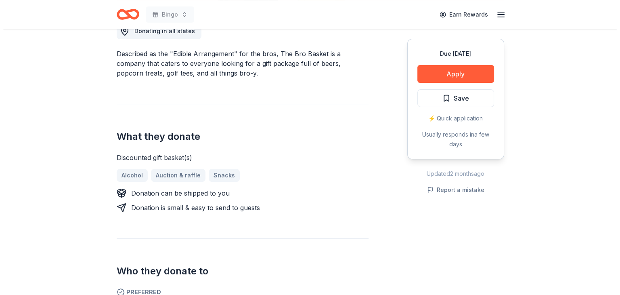
scroll to position [242, 0]
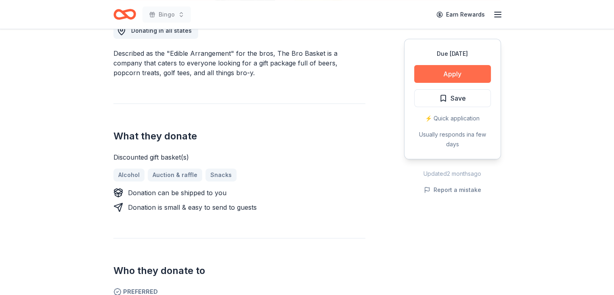
click at [454, 71] on button "Apply" at bounding box center [452, 74] width 77 height 18
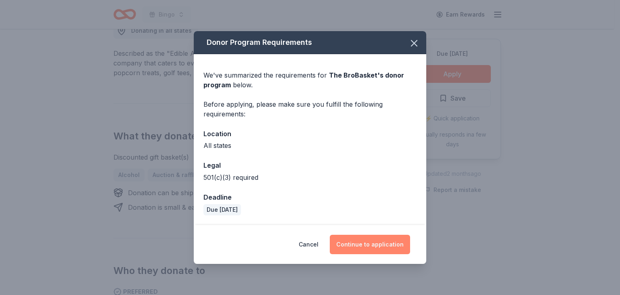
click at [367, 242] on button "Continue to application" at bounding box center [370, 244] width 80 height 19
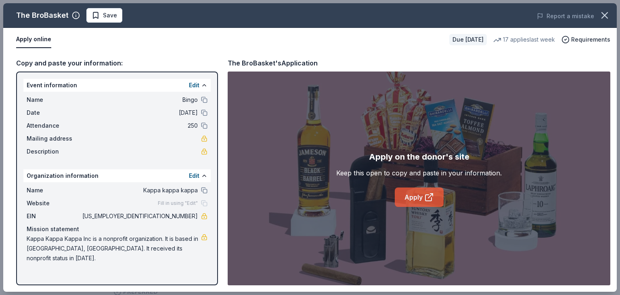
click at [415, 197] on link "Apply" at bounding box center [419, 196] width 49 height 19
